Goal: Connect with others: Connect with others

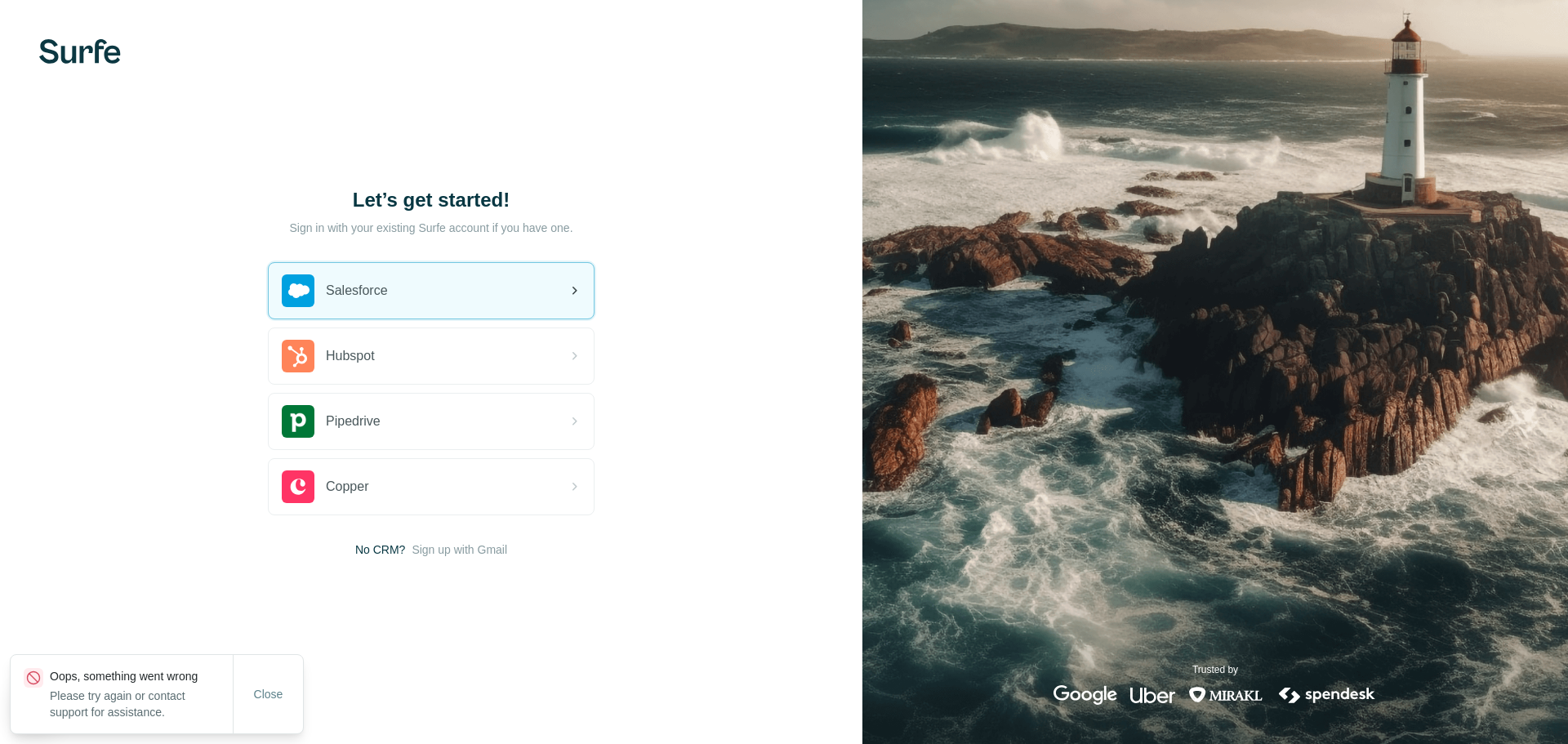
click at [477, 295] on div "Salesforce" at bounding box center [431, 290] width 325 height 56
